Goal: Manage account settings

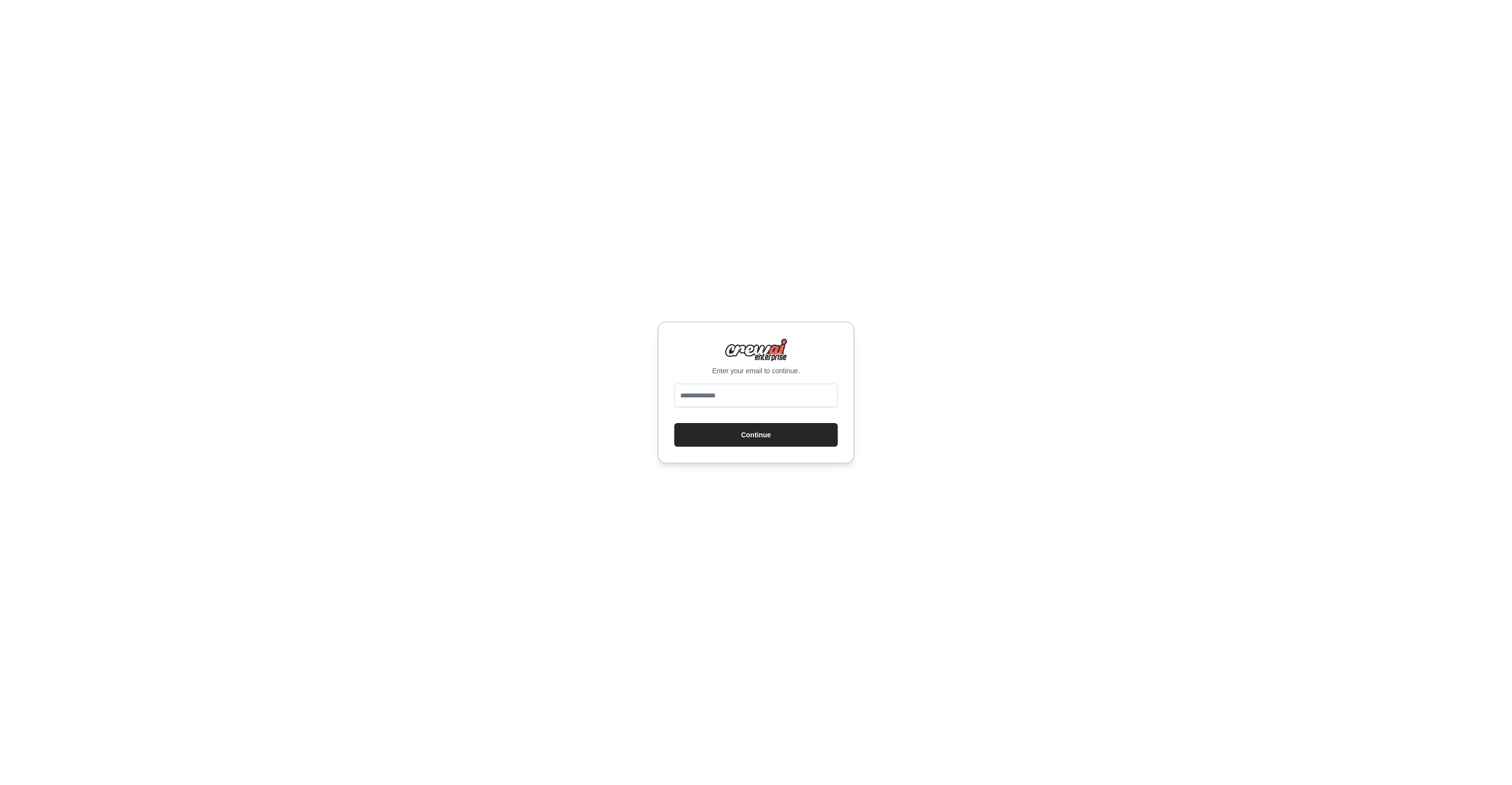
click at [748, 387] on input "email" at bounding box center [756, 395] width 164 height 24
type input "**********"
click at [752, 441] on button "Continue" at bounding box center [756, 434] width 164 height 24
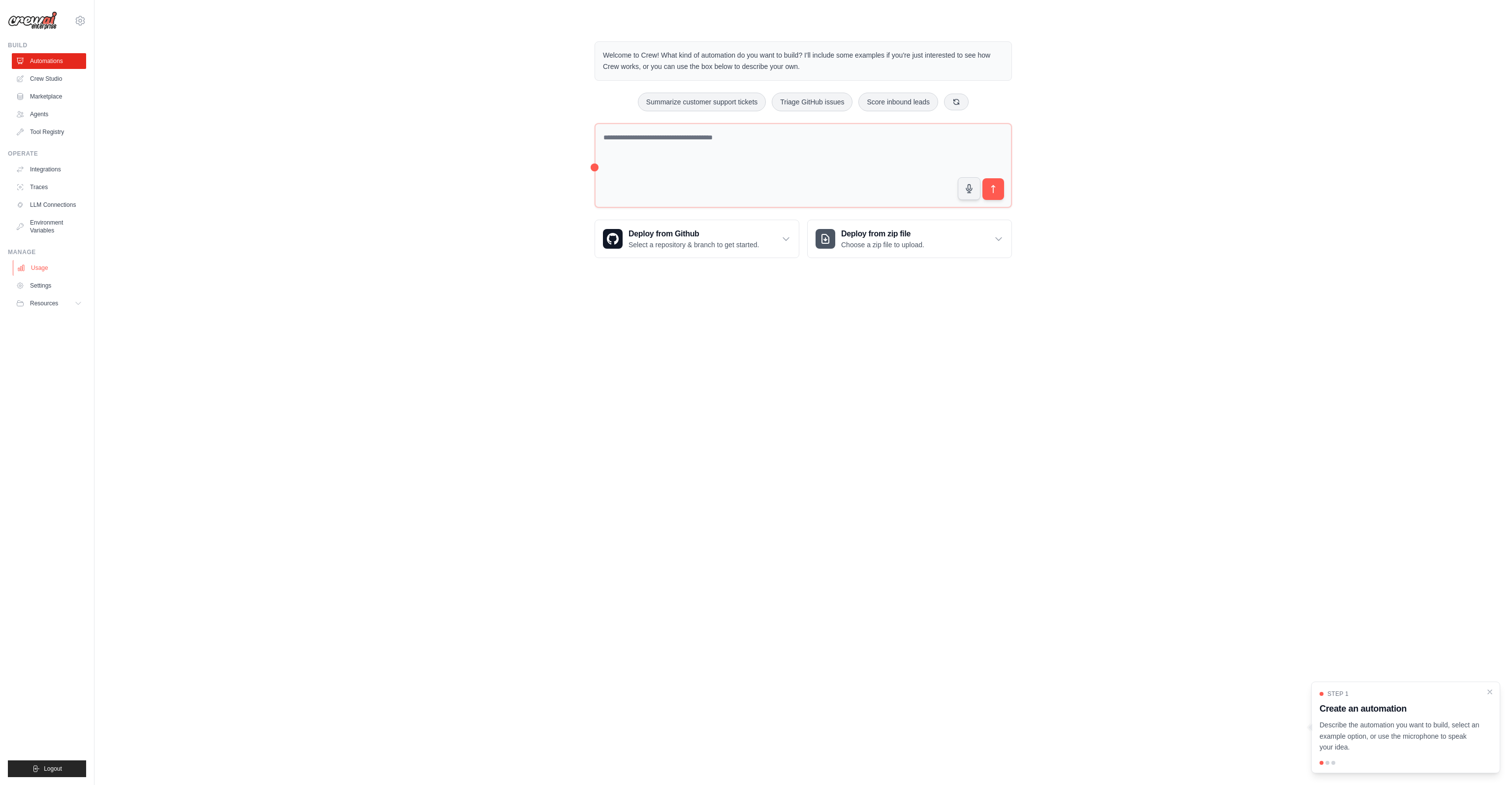
click at [49, 272] on link "Usage" at bounding box center [50, 267] width 74 height 15
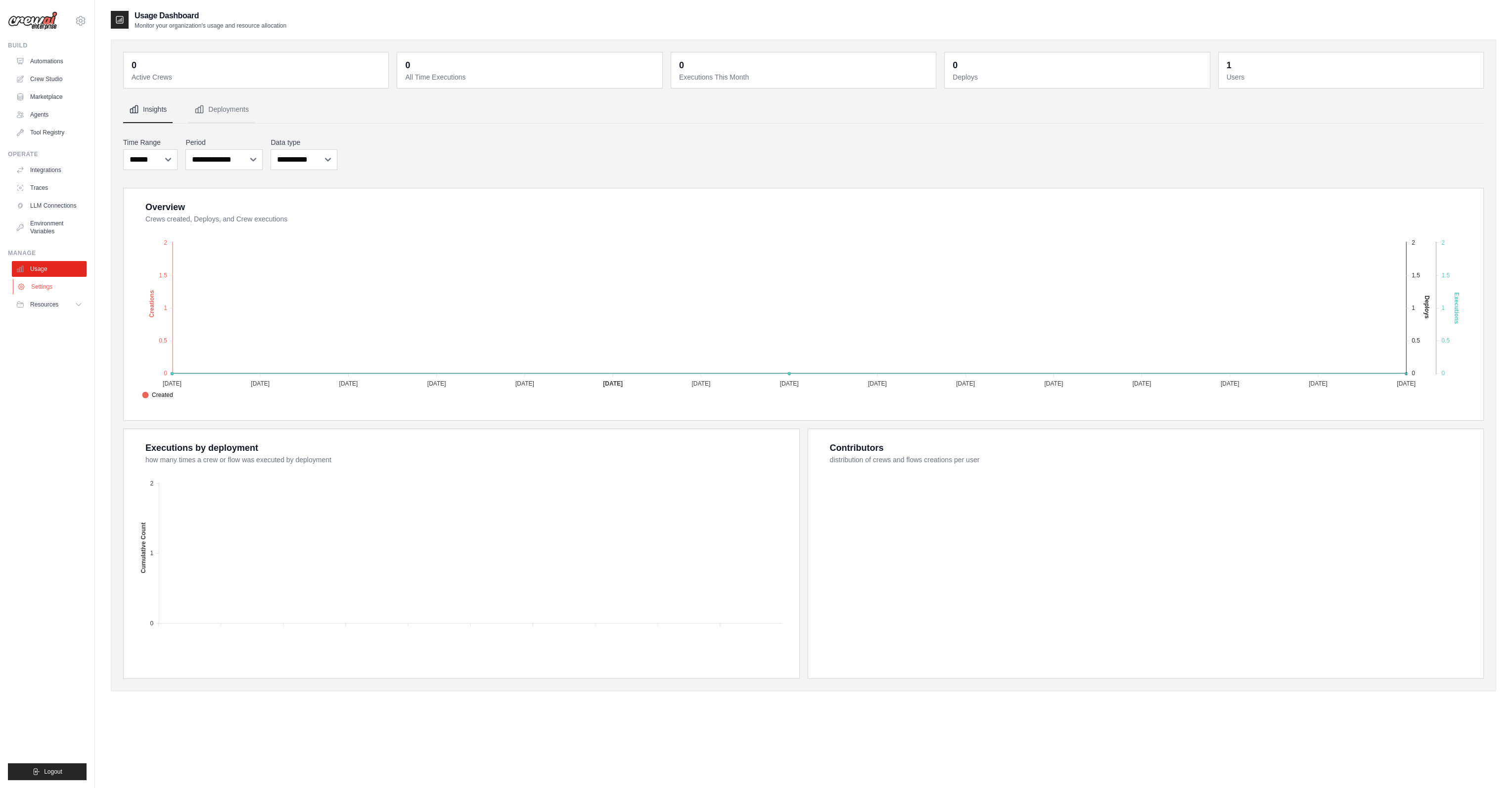
click at [52, 293] on link "Settings" at bounding box center [50, 286] width 74 height 16
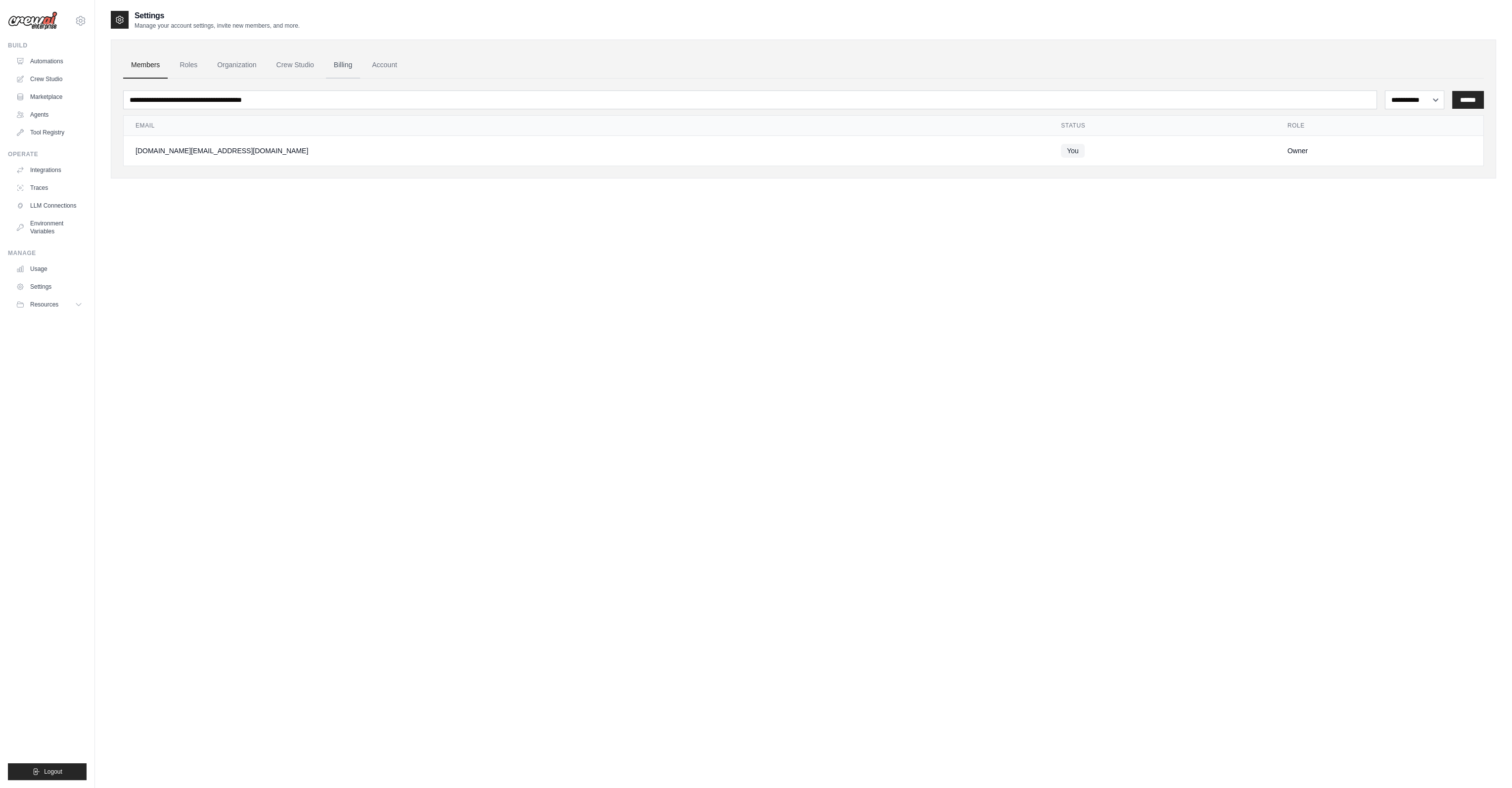
click at [340, 65] on link "Billing" at bounding box center [343, 65] width 34 height 27
